Goal: Task Accomplishment & Management: Use online tool/utility

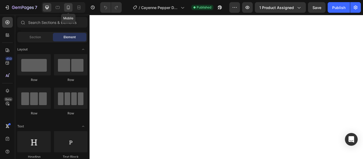
click at [67, 10] on icon at bounding box center [68, 7] width 5 height 5
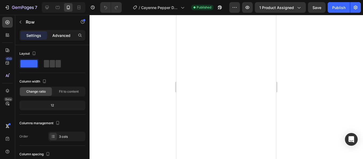
click at [60, 35] on p "Advanced" at bounding box center [61, 36] width 18 height 6
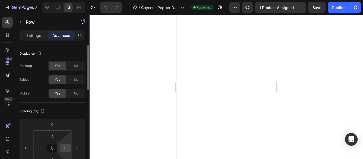
click at [64, 149] on input "0" at bounding box center [65, 148] width 8 height 8
type input "15"
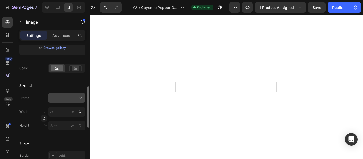
scroll to position [113, 0]
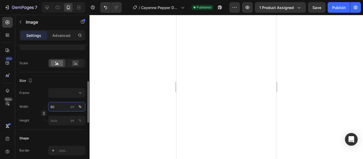
click at [58, 108] on input "80" at bounding box center [66, 107] width 37 height 10
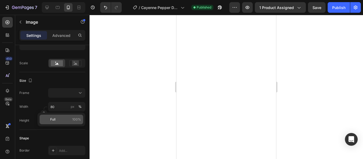
click at [65, 121] on p "Full 100%" at bounding box center [65, 119] width 31 height 5
type input "100"
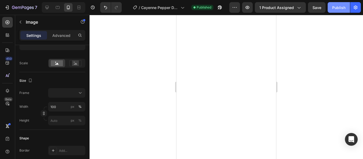
click at [331, 7] on button "Publish" at bounding box center [339, 7] width 22 height 11
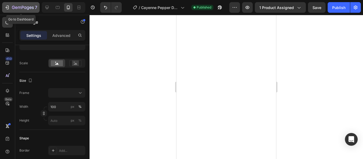
click at [6, 9] on icon "button" at bounding box center [7, 7] width 5 height 5
